Goal: Task Accomplishment & Management: Manage account settings

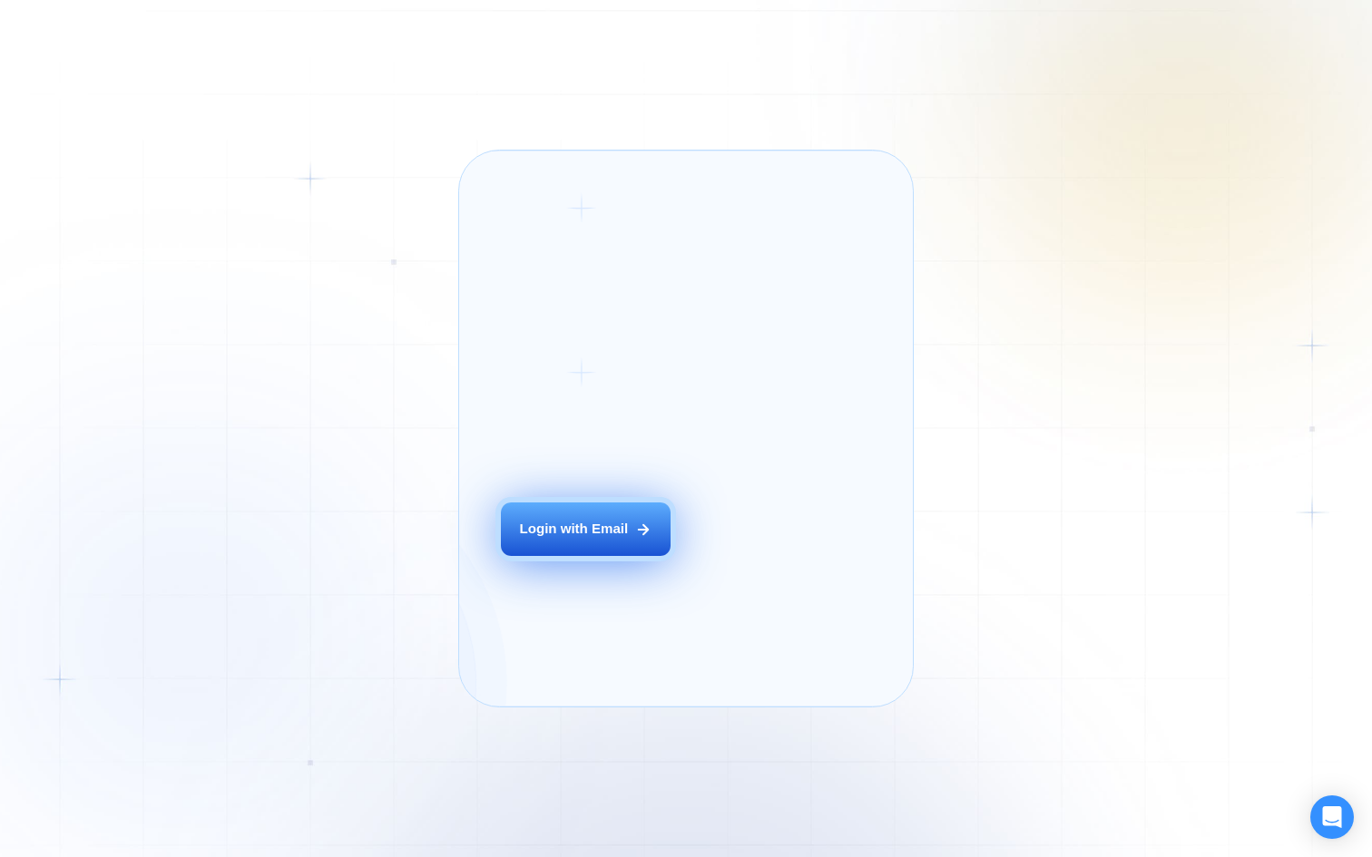
click at [578, 540] on div "Login ‍ Welcome to GigRadar. AI Business Manager for Agencies Login with Email" at bounding box center [608, 428] width 256 height 514
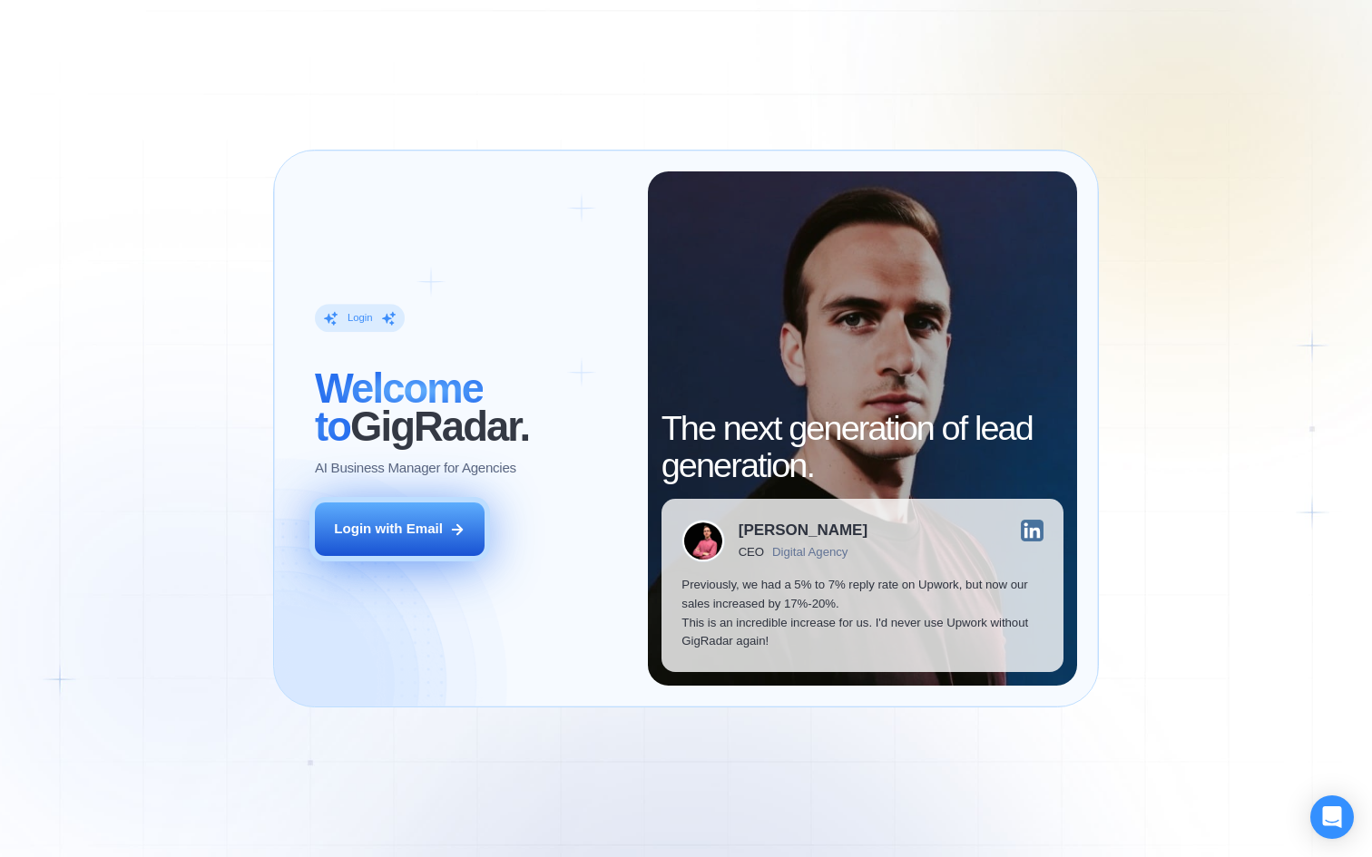
click at [419, 515] on button "Login with Email" at bounding box center [400, 530] width 170 height 54
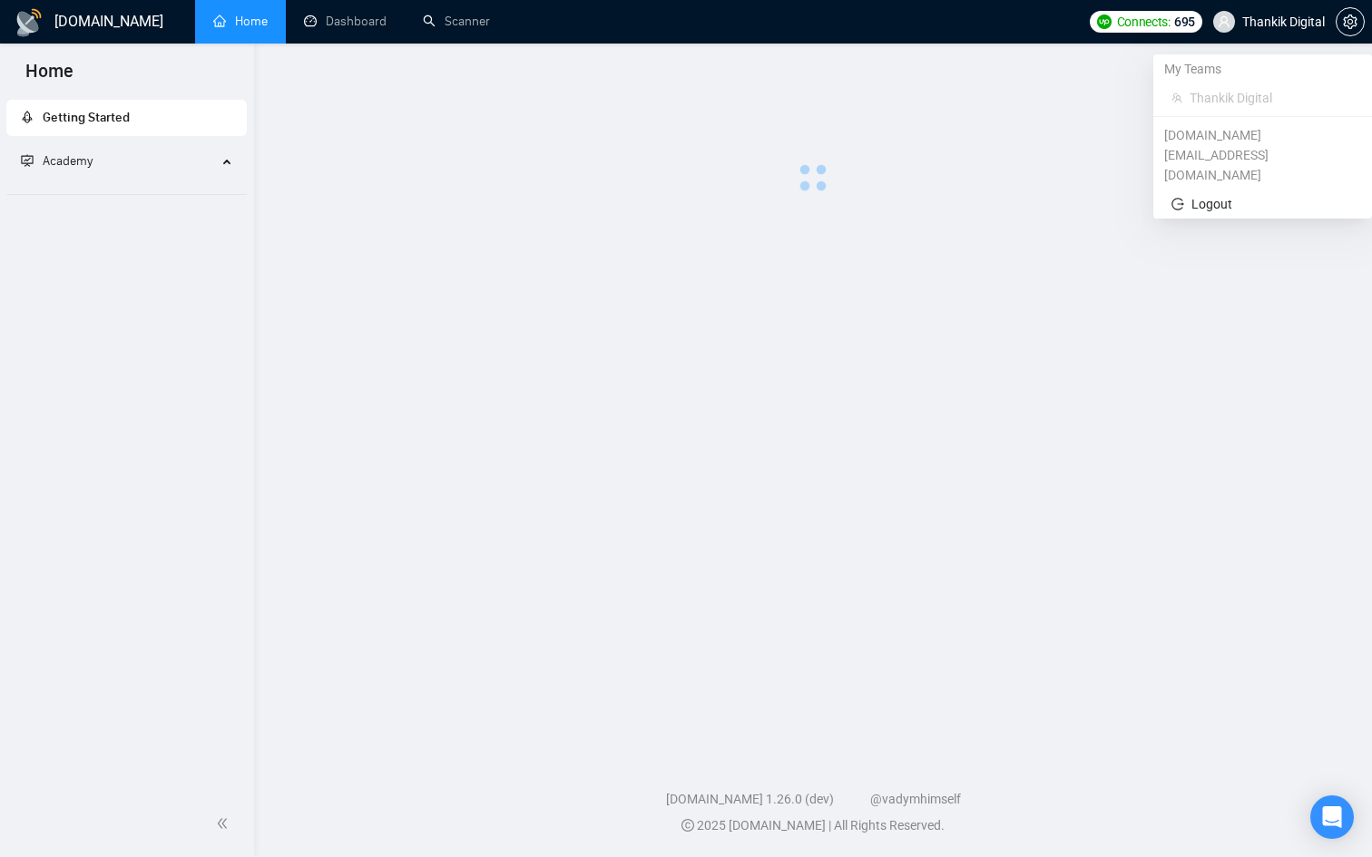
click at [1265, 22] on span "Thankik Digital" at bounding box center [1283, 22] width 83 height 0
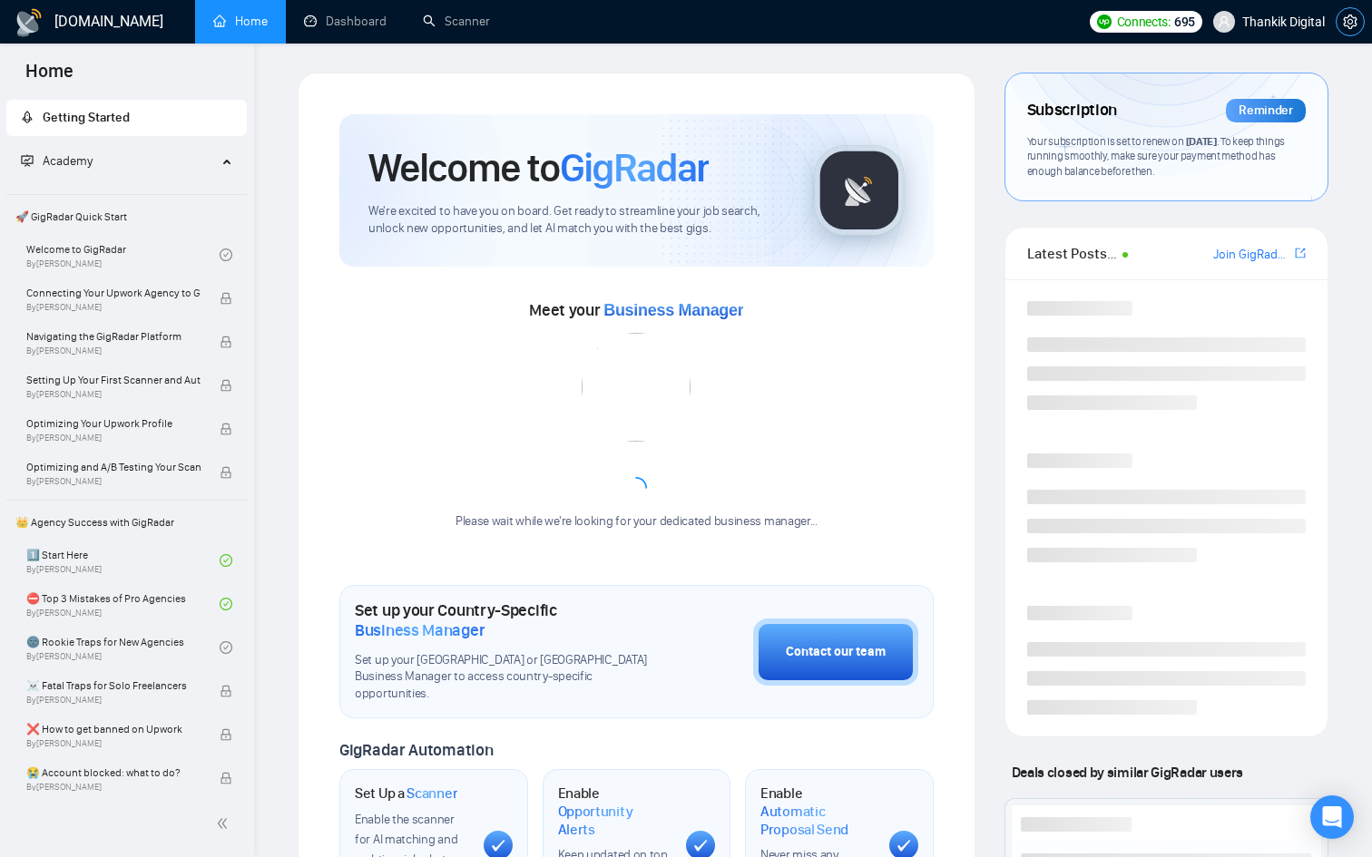
click at [1351, 25] on icon "setting" at bounding box center [1350, 22] width 15 height 15
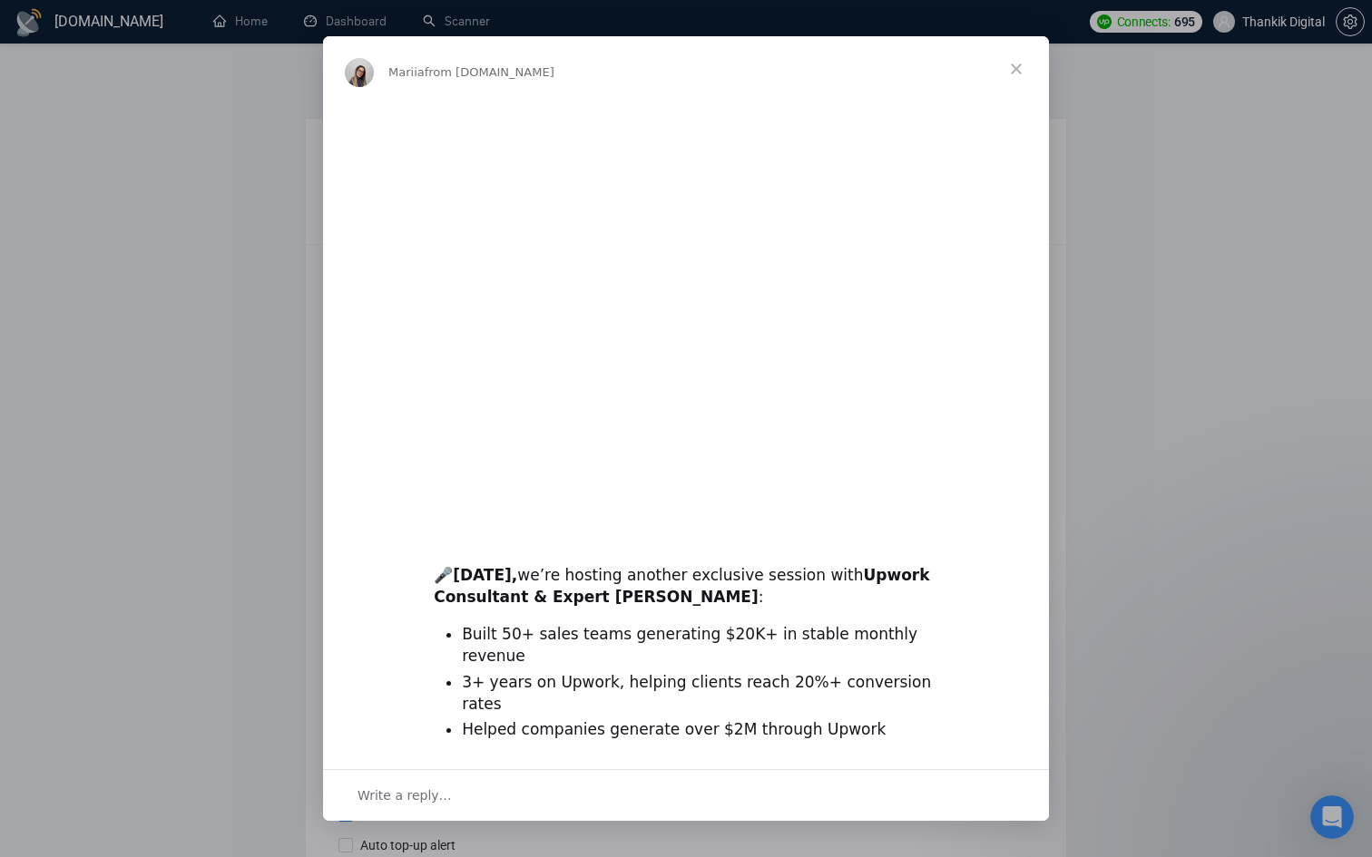
click at [1021, 65] on span "Close" at bounding box center [1015, 68] width 65 height 65
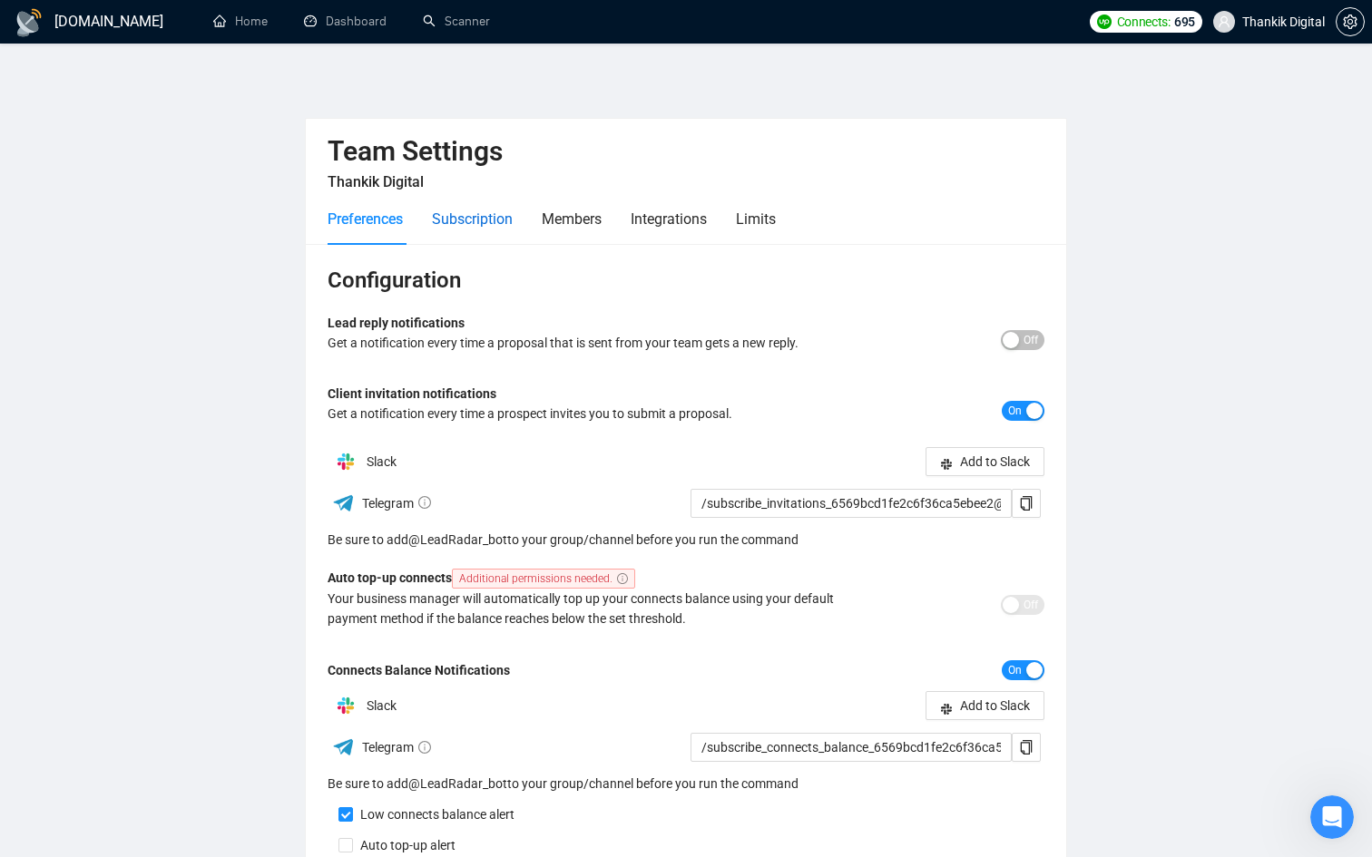
click at [479, 225] on div "Subscription" at bounding box center [472, 219] width 81 height 23
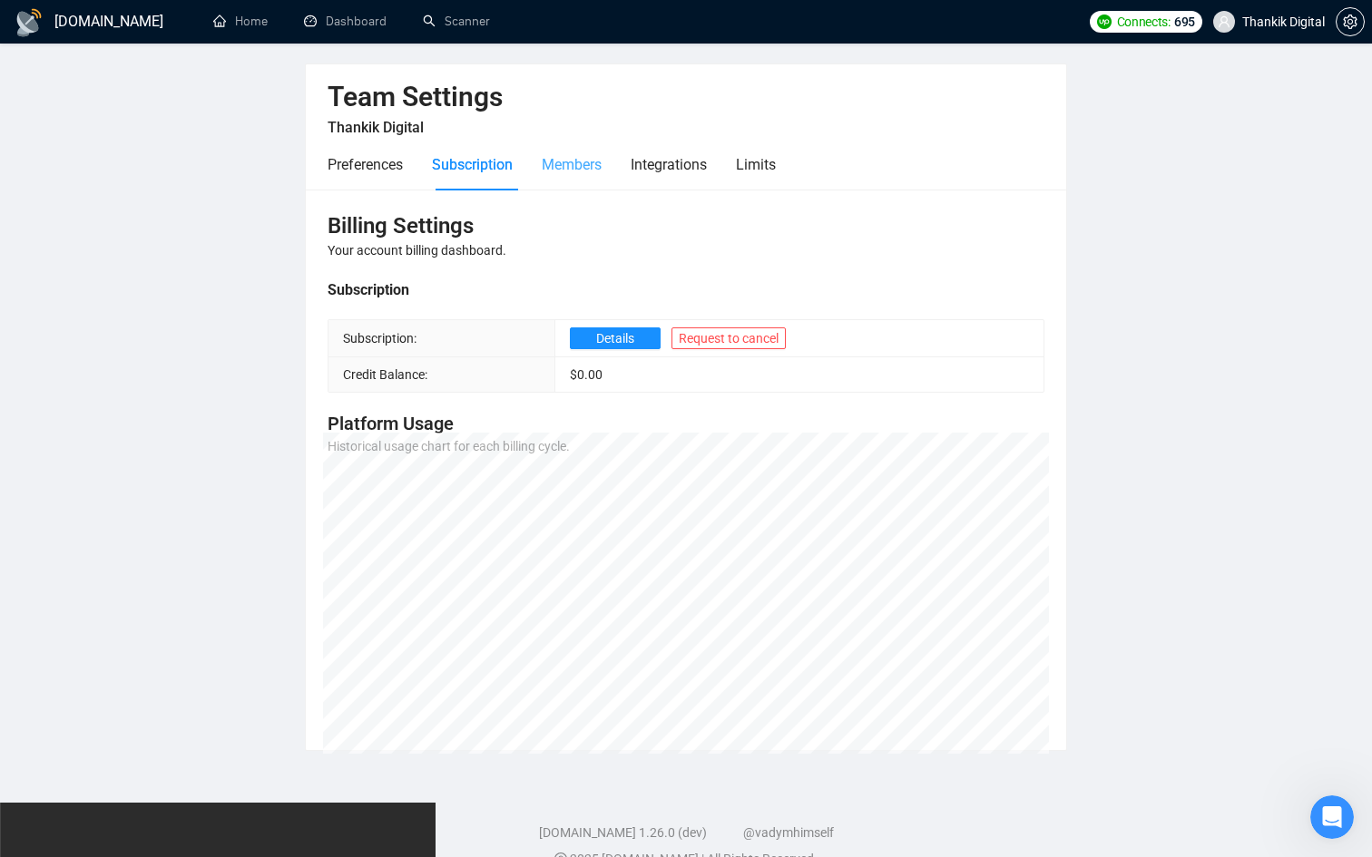
scroll to position [53, 0]
click at [561, 152] on div "Members" at bounding box center [572, 167] width 60 height 52
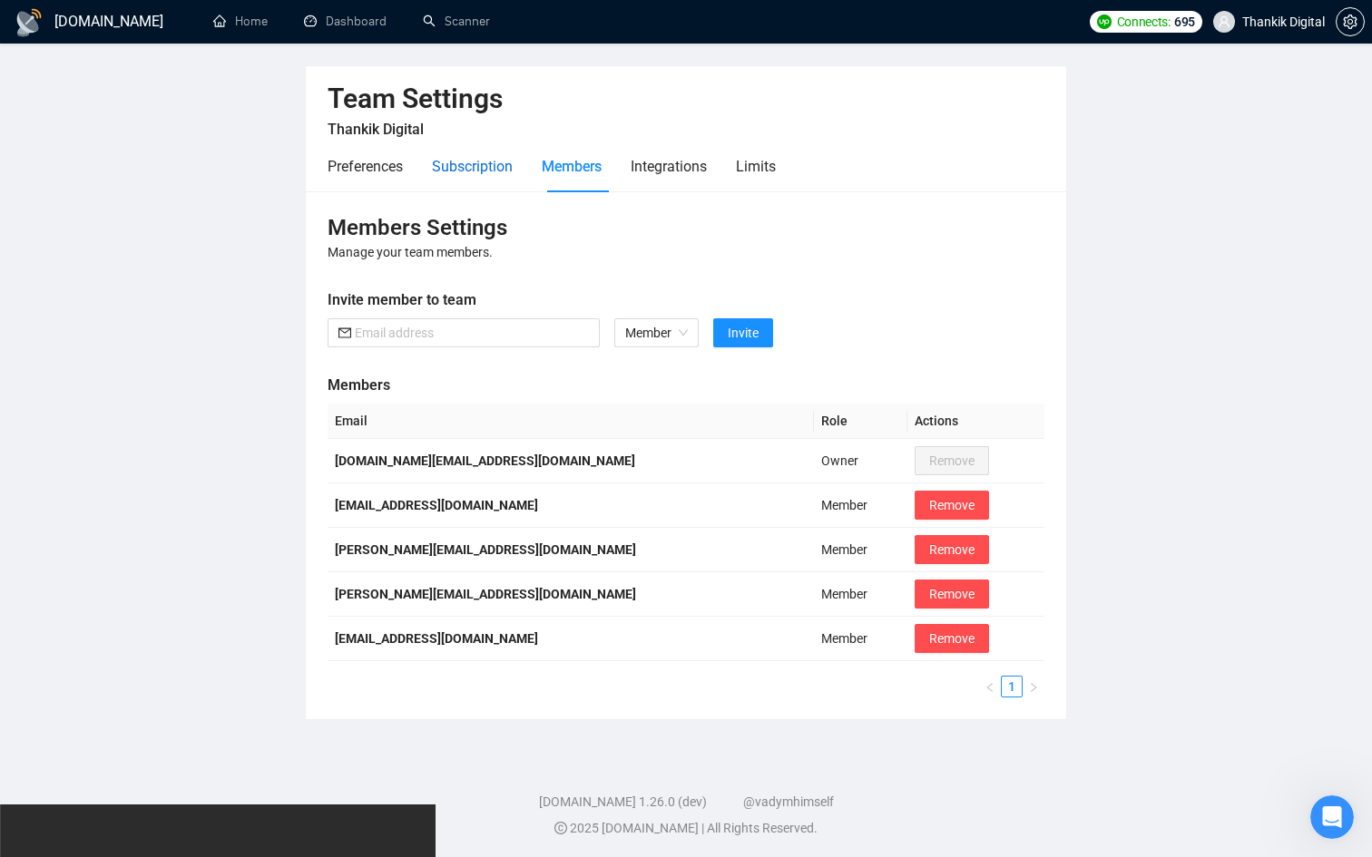
click at [486, 164] on div "Subscription" at bounding box center [472, 166] width 81 height 23
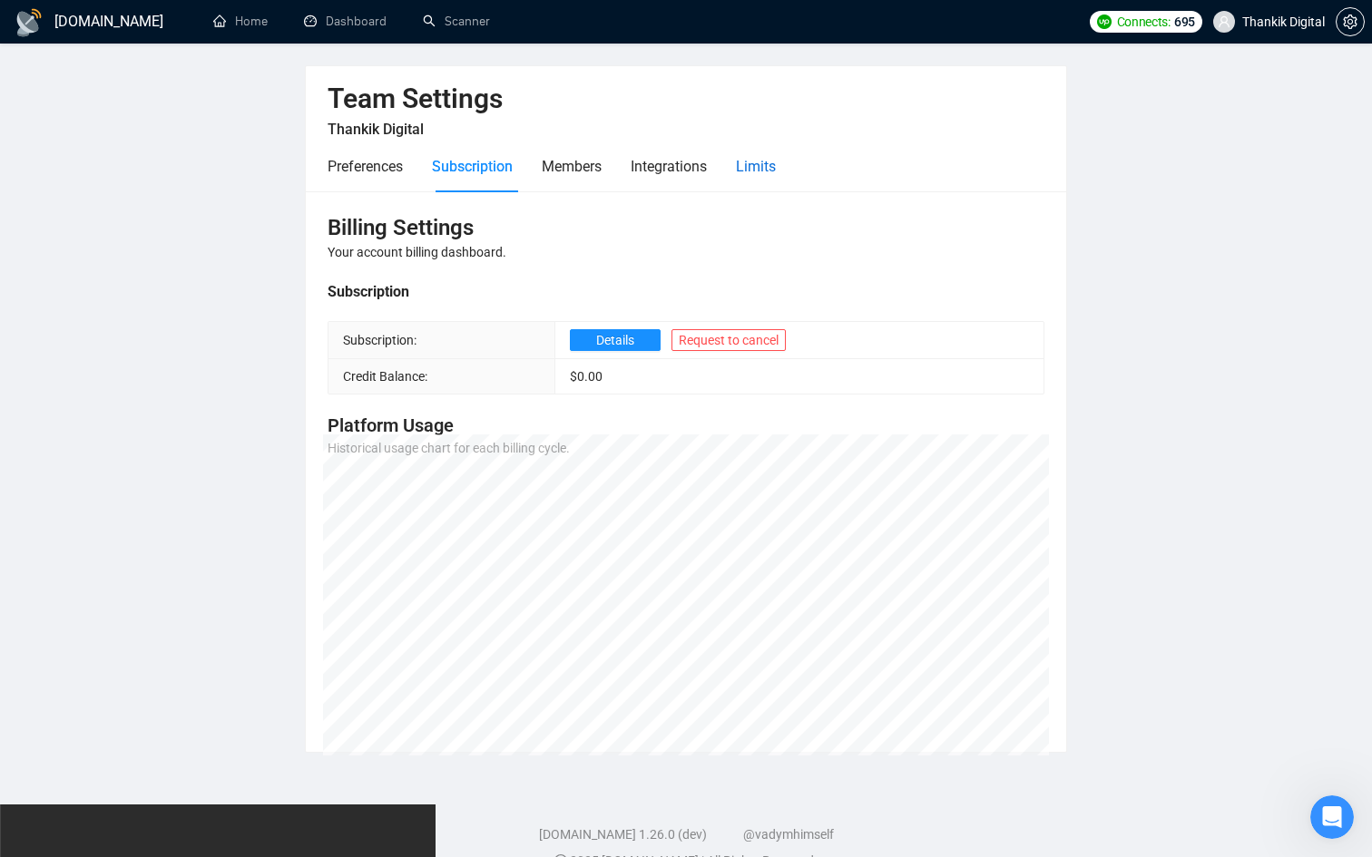
click at [750, 171] on div "Limits" at bounding box center [756, 166] width 40 height 23
